Goal: Navigation & Orientation: Find specific page/section

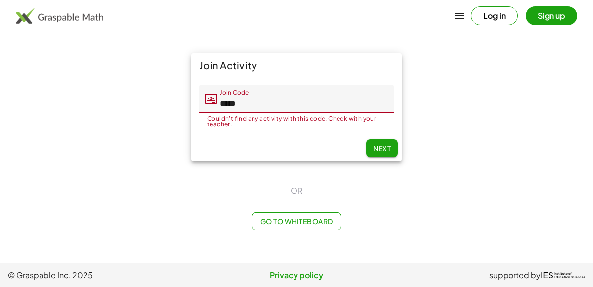
click at [377, 142] on button "Next" at bounding box center [382, 148] width 32 height 18
click at [373, 146] on span "Next" at bounding box center [382, 148] width 18 height 9
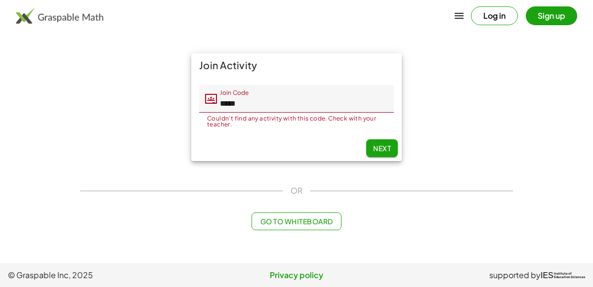
click at [307, 224] on span "Go to Whiteboard" at bounding box center [296, 221] width 73 height 9
click at [456, 22] on button "button" at bounding box center [459, 16] width 24 height 24
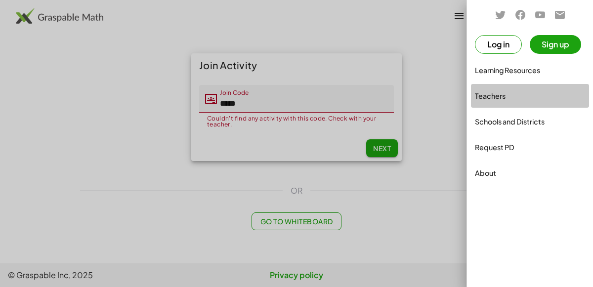
click at [487, 96] on div "Teachers" at bounding box center [530, 96] width 110 height 12
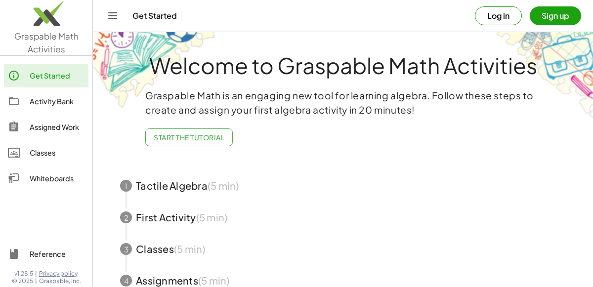
click at [505, 19] on button "Log in" at bounding box center [498, 15] width 47 height 19
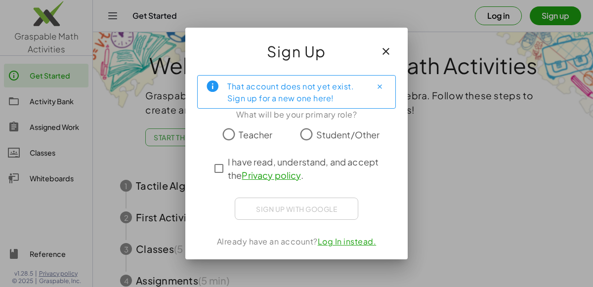
click at [337, 131] on span "Student/Other" at bounding box center [348, 134] width 64 height 13
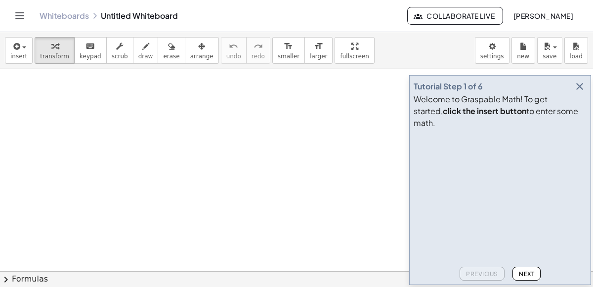
click at [20, 18] on icon "Toggle navigation" at bounding box center [20, 16] width 12 height 12
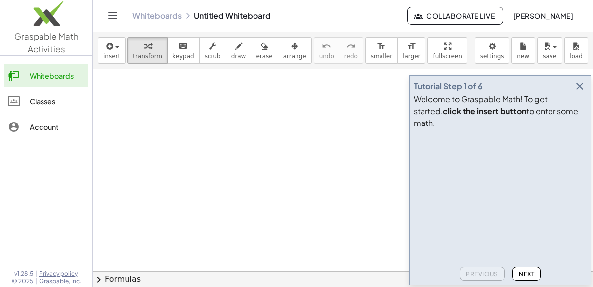
click at [44, 98] on div "Classes" at bounding box center [57, 101] width 55 height 12
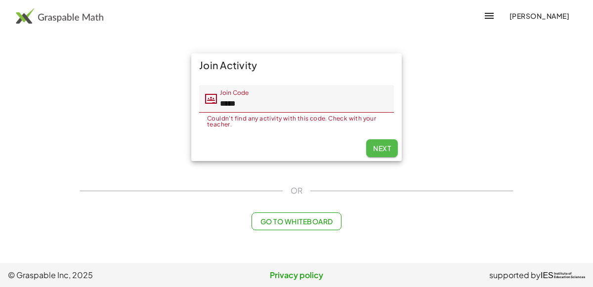
click at [386, 153] on button "Next" at bounding box center [382, 148] width 32 height 18
